Goal: Information Seeking & Learning: Check status

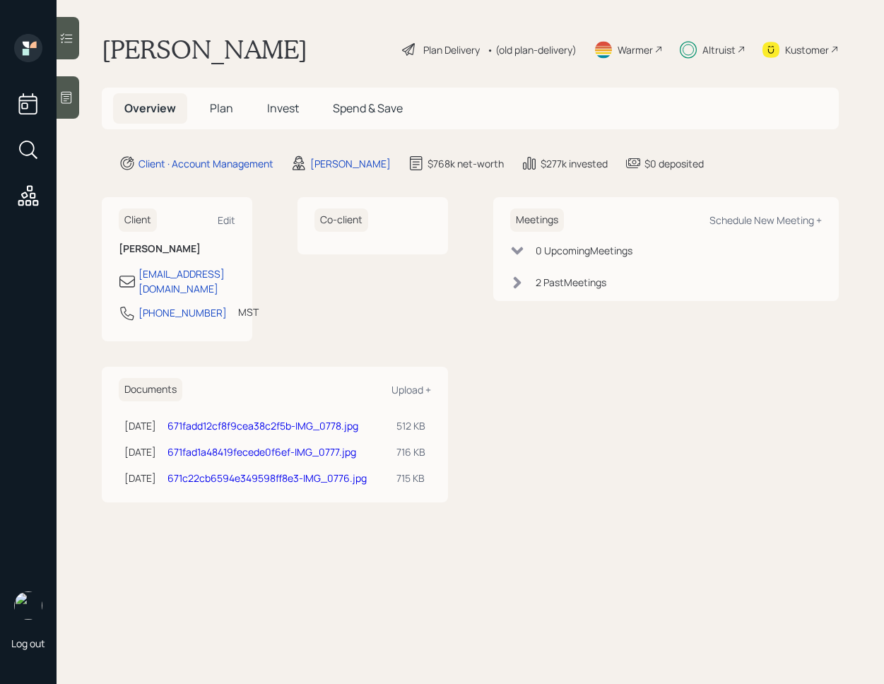
click at [280, 105] on span "Invest" at bounding box center [283, 108] width 32 height 16
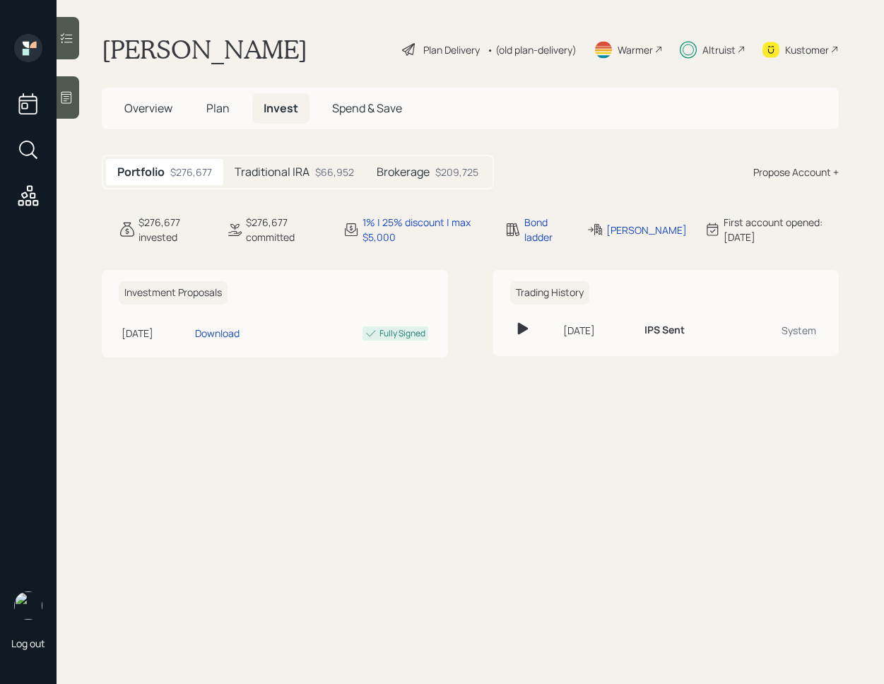
click at [61, 49] on div at bounding box center [68, 38] width 23 height 42
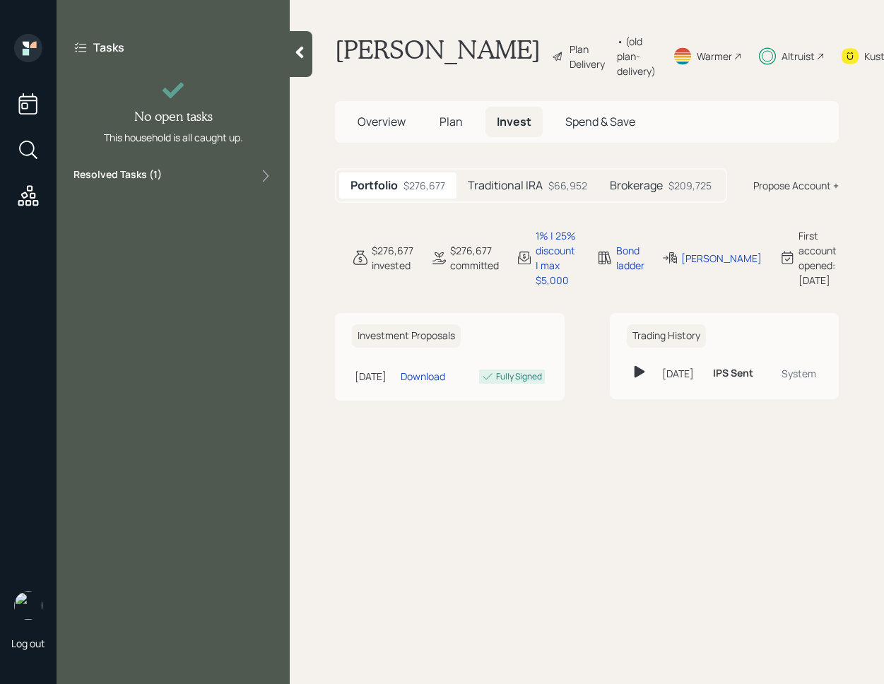
click at [180, 184] on div "Resolved Tasks ( 1 )" at bounding box center [172, 175] width 199 height 17
click at [296, 53] on icon at bounding box center [300, 52] width 14 height 14
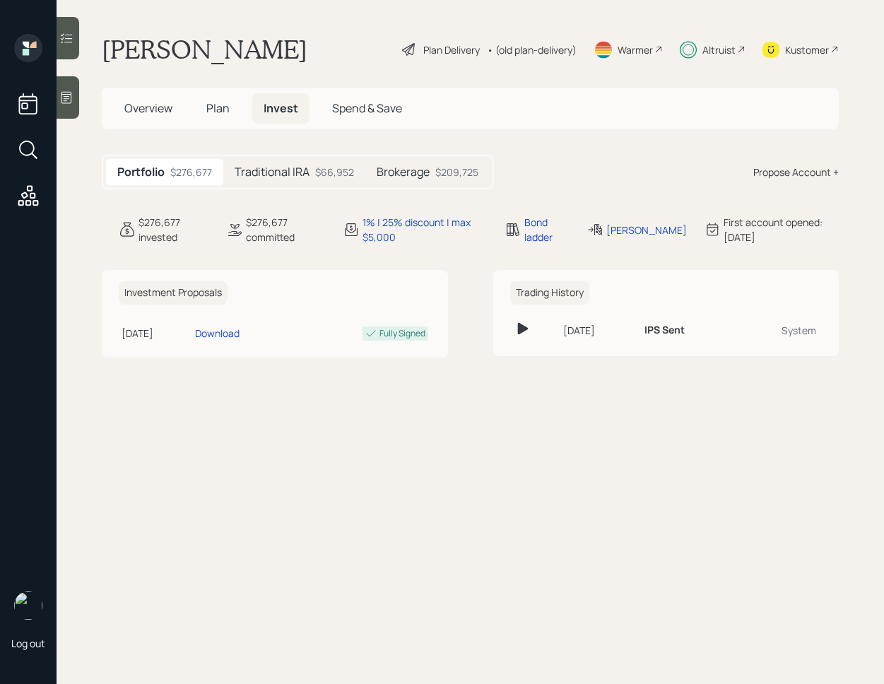
click at [339, 176] on div "$66,952" at bounding box center [334, 172] width 39 height 15
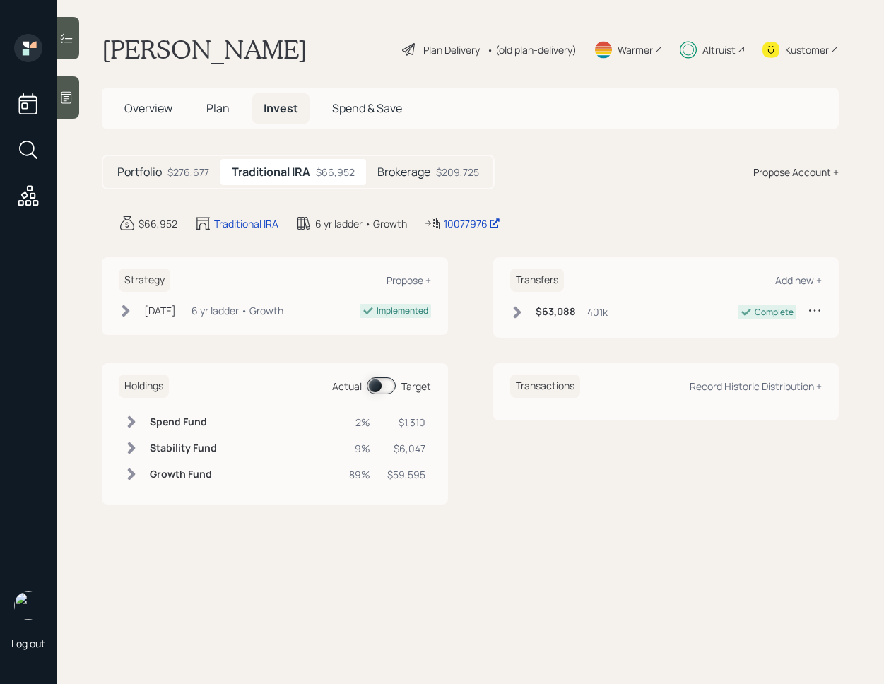
click at [440, 180] on div "Brokerage $209,725" at bounding box center [428, 172] width 124 height 26
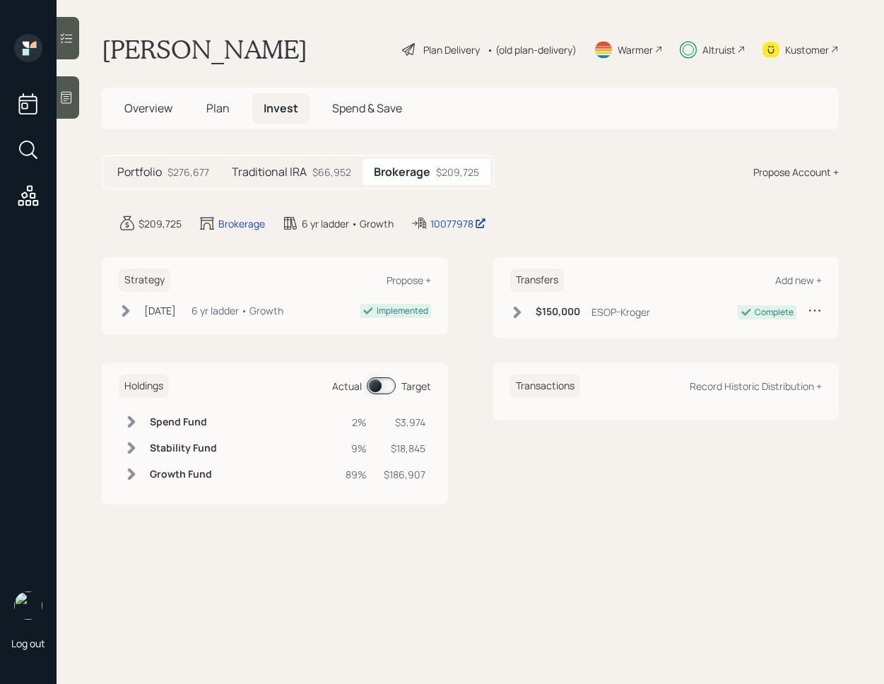
click at [134, 452] on icon at bounding box center [131, 448] width 14 height 14
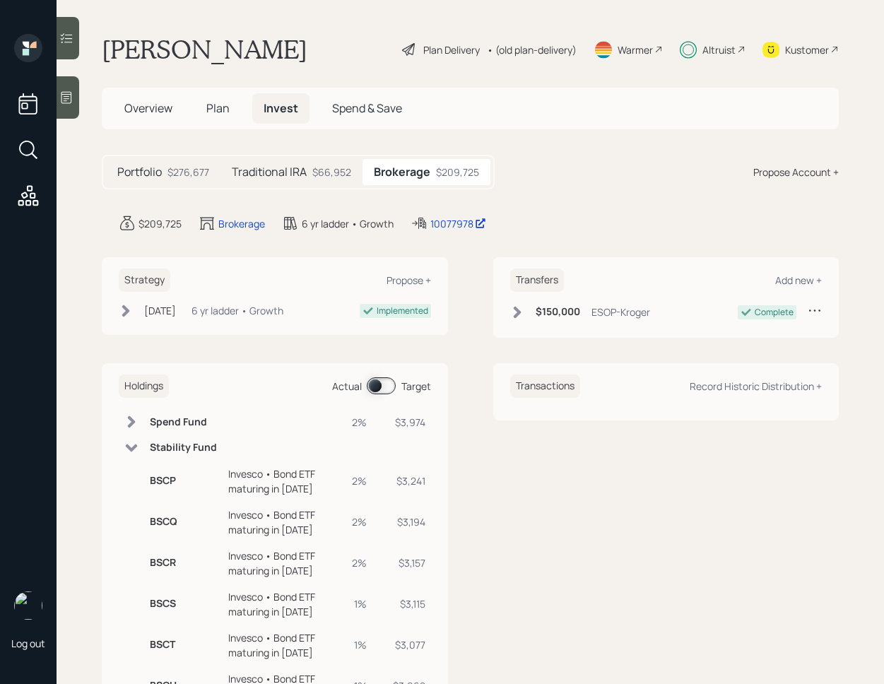
click at [377, 389] on span at bounding box center [381, 385] width 29 height 17
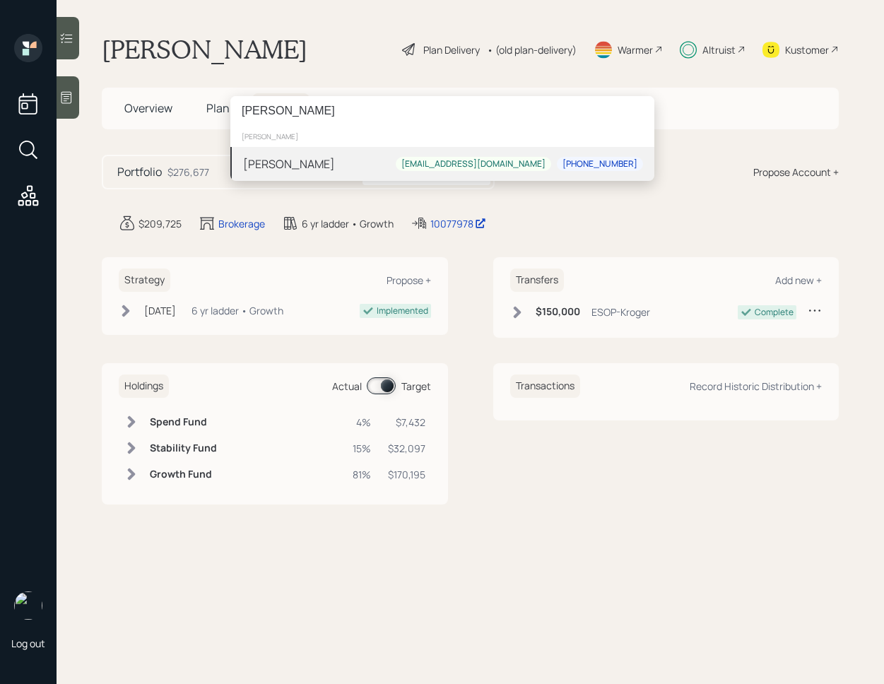
type input "Eugene Bocci"
click at [351, 155] on div "Dean Gulden dpgulden@icloud.com 507-276-3201" at bounding box center [442, 164] width 424 height 34
